Goal: Task Accomplishment & Management: Complete application form

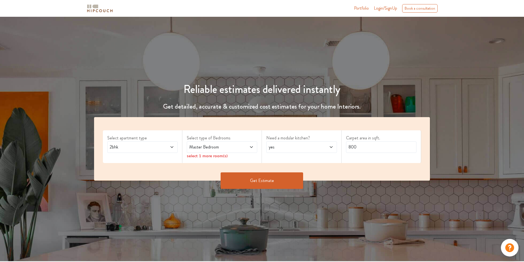
click at [172, 146] on icon at bounding box center [172, 147] width 4 height 4
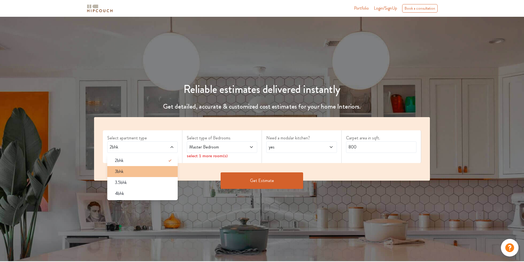
click at [158, 170] on div "3bhk" at bounding box center [144, 171] width 67 height 7
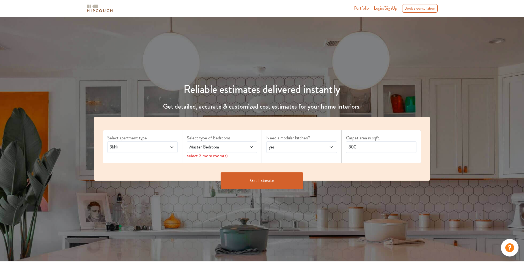
click at [241, 147] on span at bounding box center [246, 147] width 17 height 7
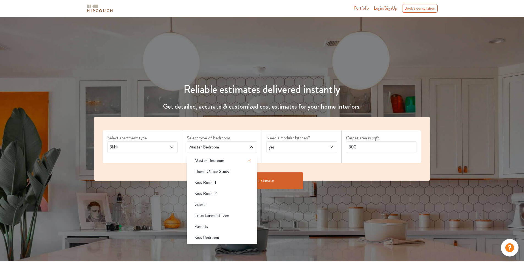
click at [246, 147] on span at bounding box center [246, 147] width 17 height 7
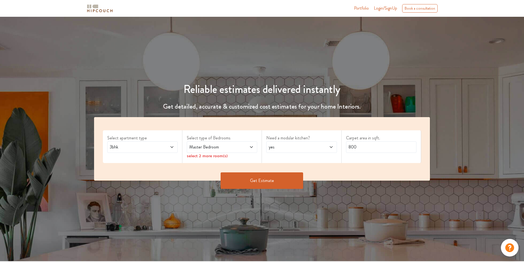
click at [250, 146] on icon at bounding box center [251, 147] width 4 height 4
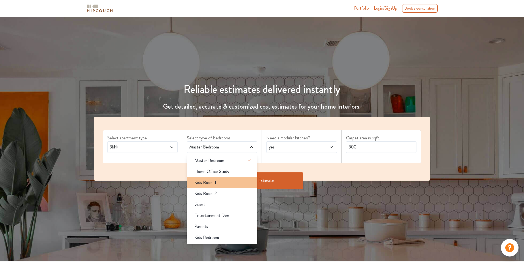
click at [239, 184] on div "Kids Room 1" at bounding box center [223, 182] width 67 height 7
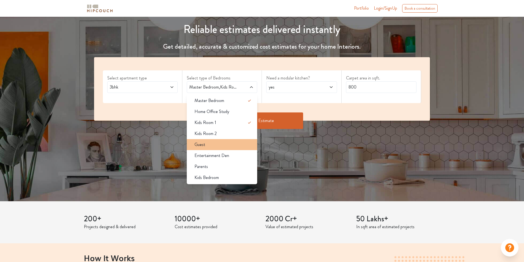
scroll to position [28, 0]
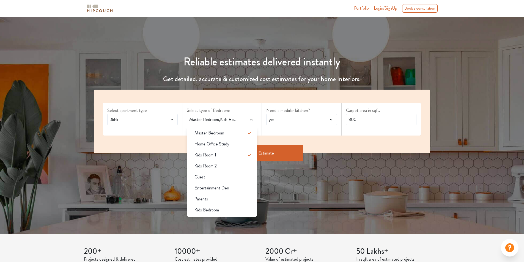
click at [254, 108] on label "Select type of Bedrooms" at bounding box center [222, 110] width 70 height 7
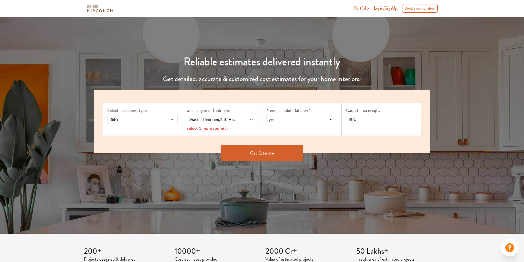
click at [294, 119] on span "yes" at bounding box center [292, 119] width 49 height 7
click at [297, 141] on div "no" at bounding box center [303, 144] width 67 height 7
click at [235, 121] on span "Master Bedroom,Kids Room 1" at bounding box center [212, 119] width 49 height 7
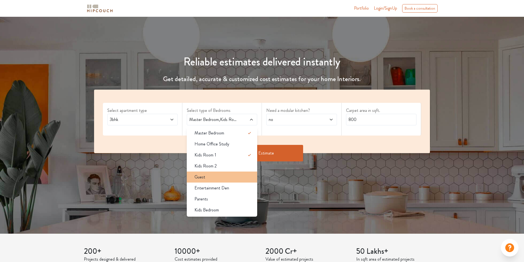
click at [241, 174] on div "Guest" at bounding box center [223, 177] width 67 height 7
